Goal: Information Seeking & Learning: Stay updated

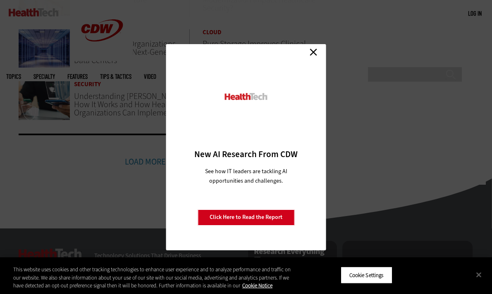
scroll to position [620, 0]
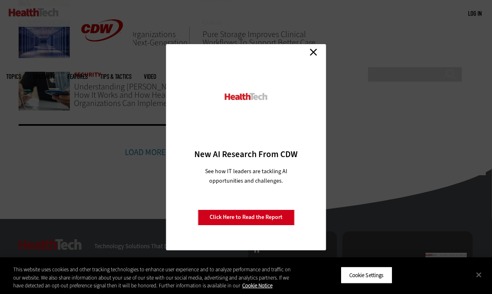
click at [311, 52] on link "Close" at bounding box center [313, 52] width 12 height 12
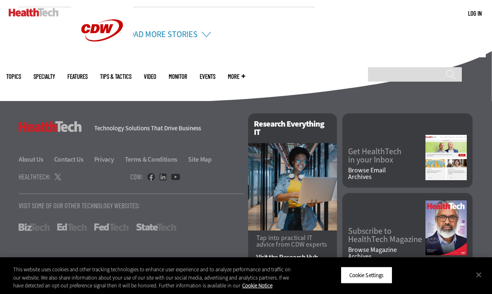
scroll to position [696, 0]
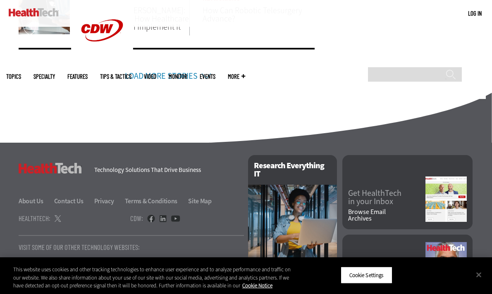
click at [167, 76] on link "Load More Stories" at bounding box center [161, 76] width 73 height 11
click at [180, 76] on link "Load More Stories" at bounding box center [161, 76] width 73 height 11
